Goal: Information Seeking & Learning: Learn about a topic

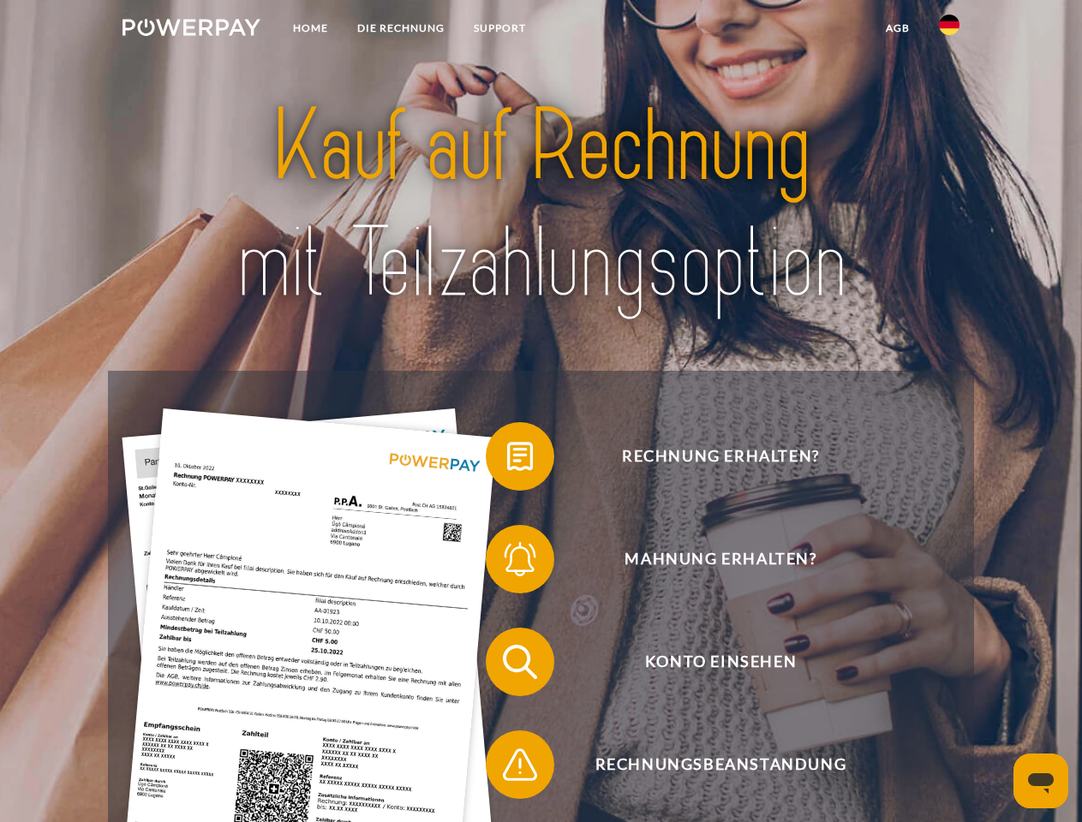
click at [191, 30] on img at bounding box center [191, 27] width 138 height 17
click at [949, 30] on img at bounding box center [949, 25] width 21 height 21
click at [897, 28] on link "agb" at bounding box center [897, 28] width 53 height 31
click at [507, 460] on span at bounding box center [494, 457] width 86 height 86
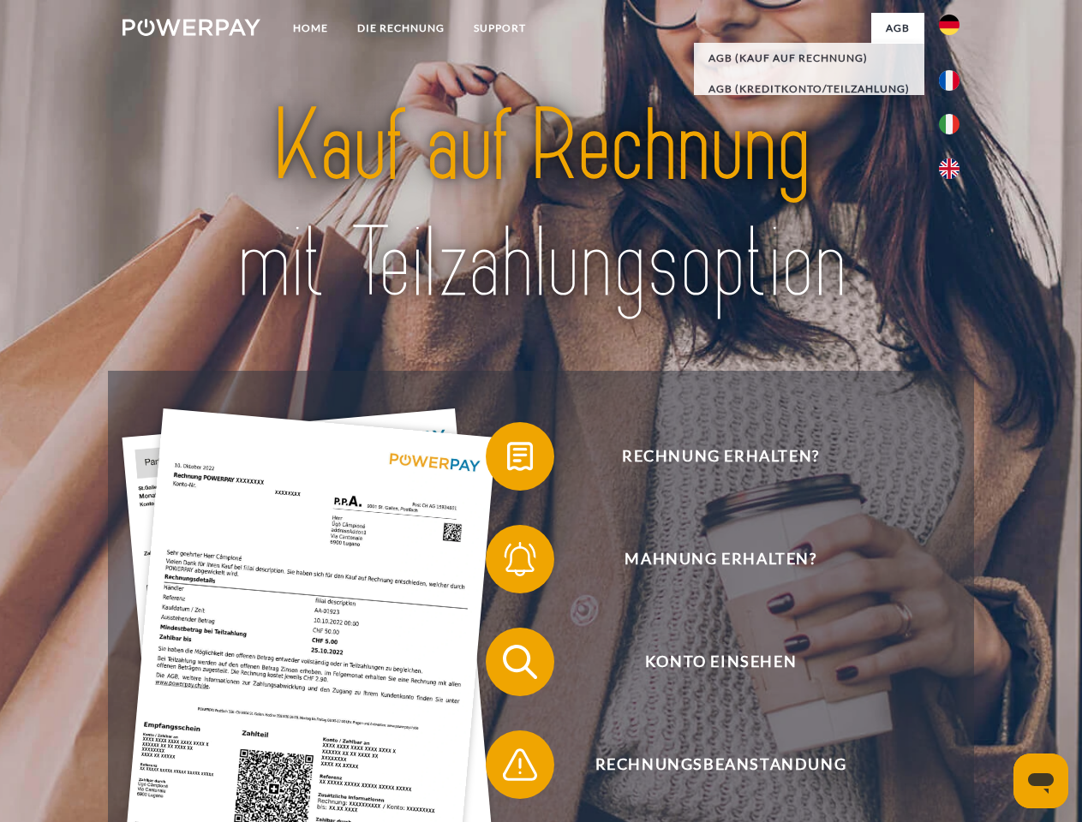
click at [507, 563] on span at bounding box center [494, 559] width 86 height 86
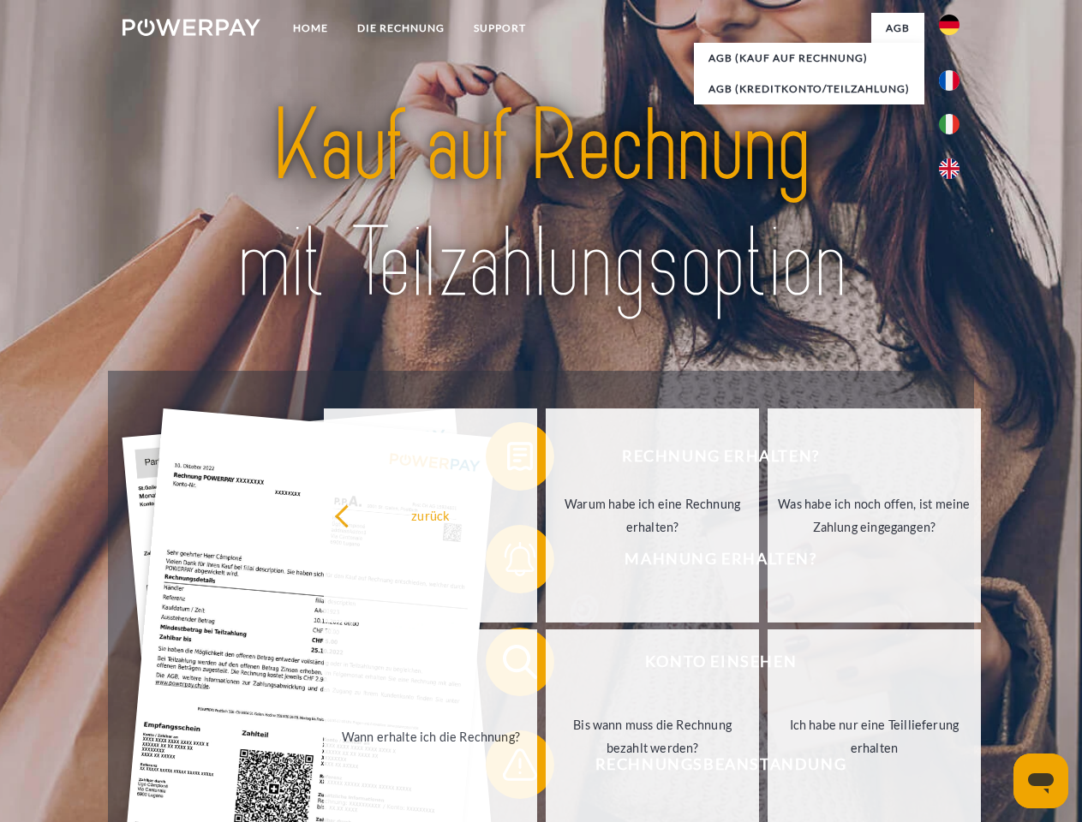
click at [545, 665] on link "Bis wann muss die Rechnung bezahlt werden?" at bounding box center [651, 736] width 213 height 214
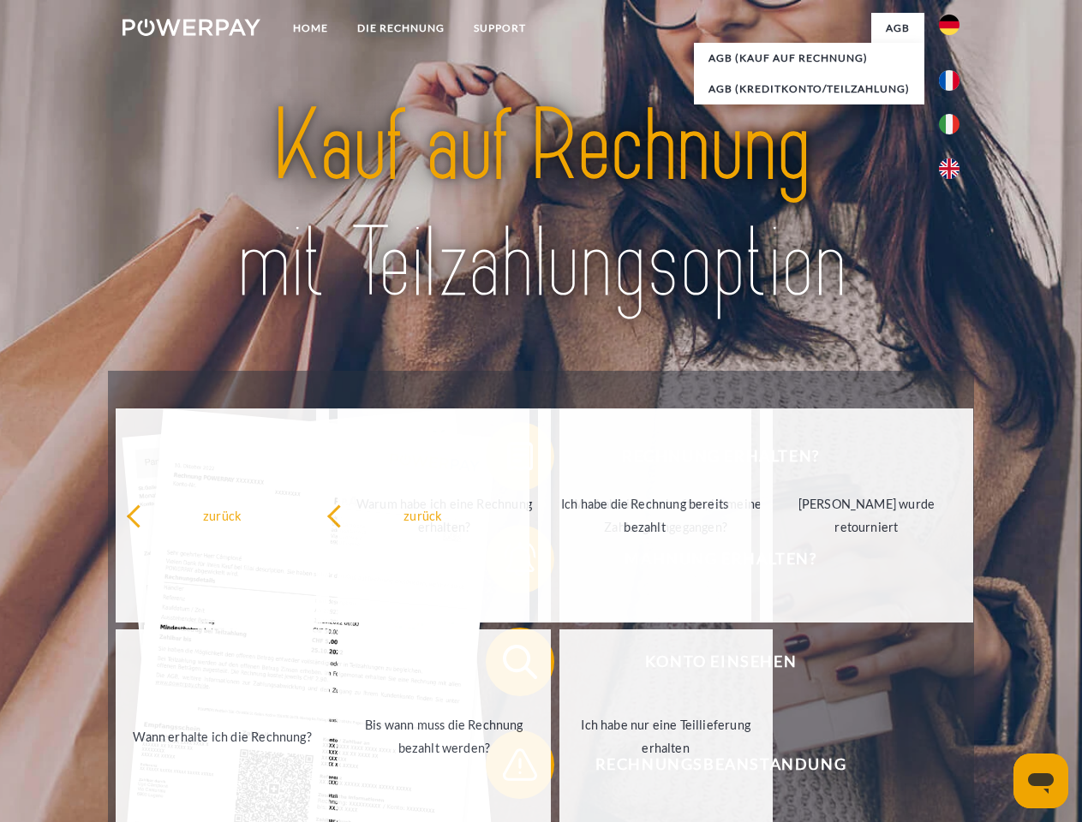
click at [507, 768] on span at bounding box center [494, 765] width 86 height 86
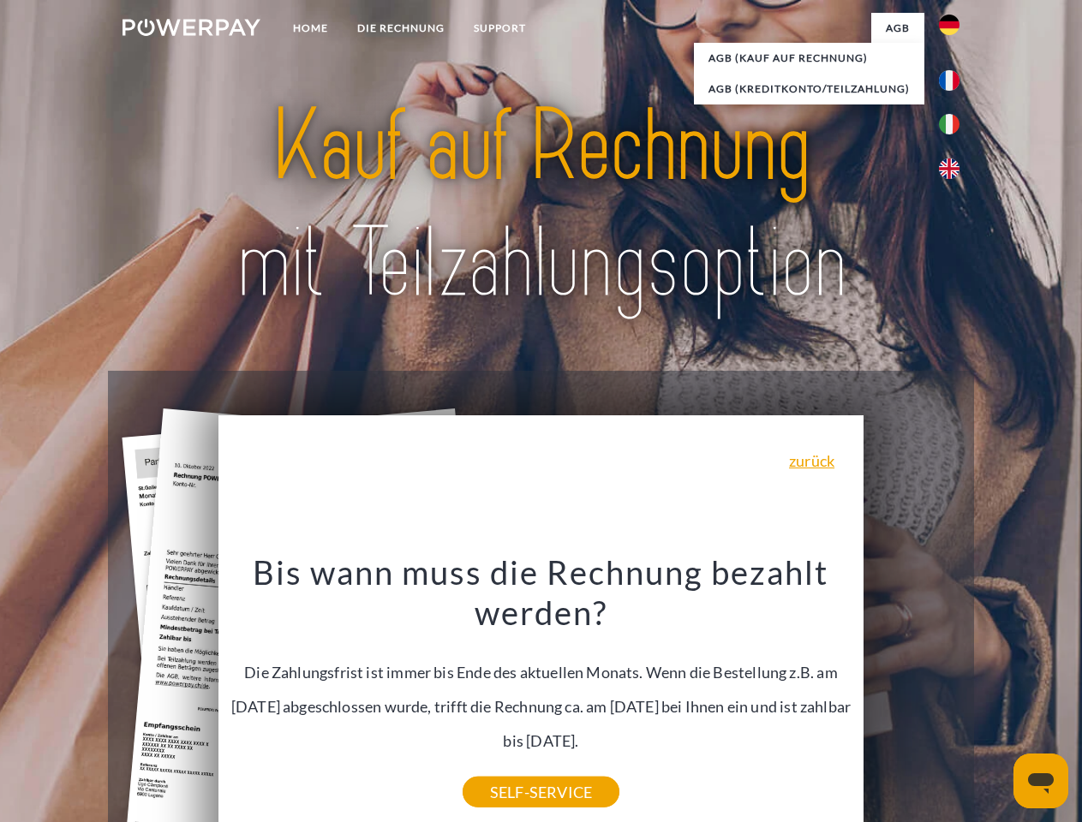
click at [1040, 781] on icon "Messaging-Fenster öffnen" at bounding box center [1041, 783] width 26 height 21
